Goal: Browse casually: Explore the website without a specific task or goal

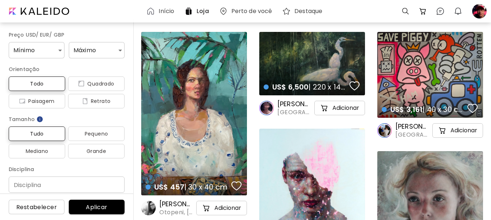
click at [163, 9] on h6 "Início" at bounding box center [167, 11] width 16 height 6
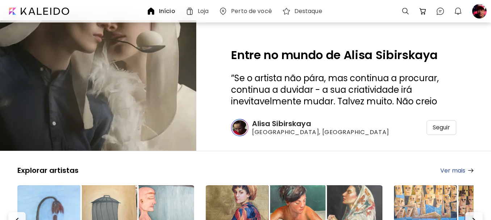
click at [445, 171] on link "Ver mais" at bounding box center [456, 170] width 33 height 9
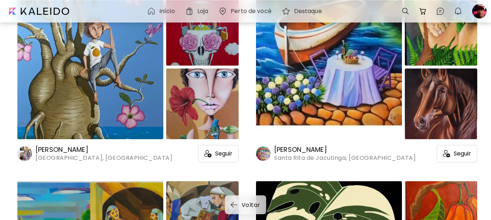
scroll to position [2897, 0]
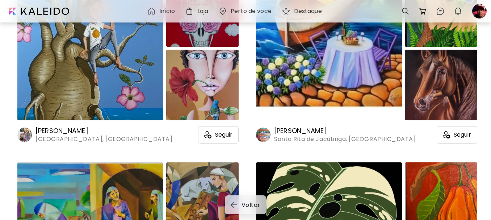
click at [56, 130] on h6 "[PERSON_NAME]" at bounding box center [103, 130] width 137 height 9
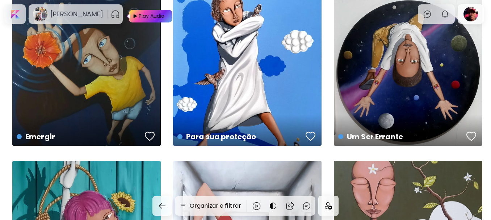
scroll to position [1485, 0]
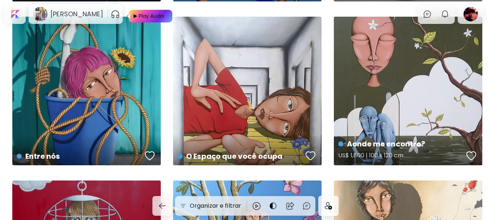
click at [393, 92] on div "Aonde me encontro? US$ 1,800 | 100 x 120 cm" at bounding box center [408, 91] width 148 height 148
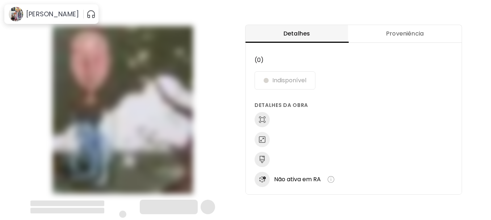
scroll to position [13, 0]
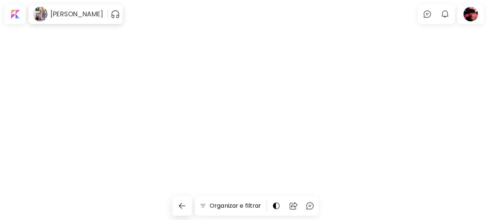
scroll to position [1485, 0]
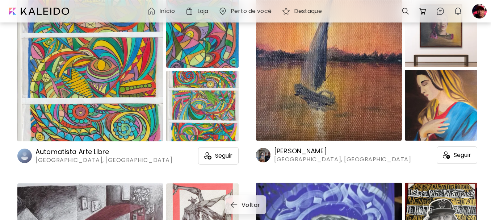
scroll to position [12674, 0]
